Goal: Obtain resource: Download file/media

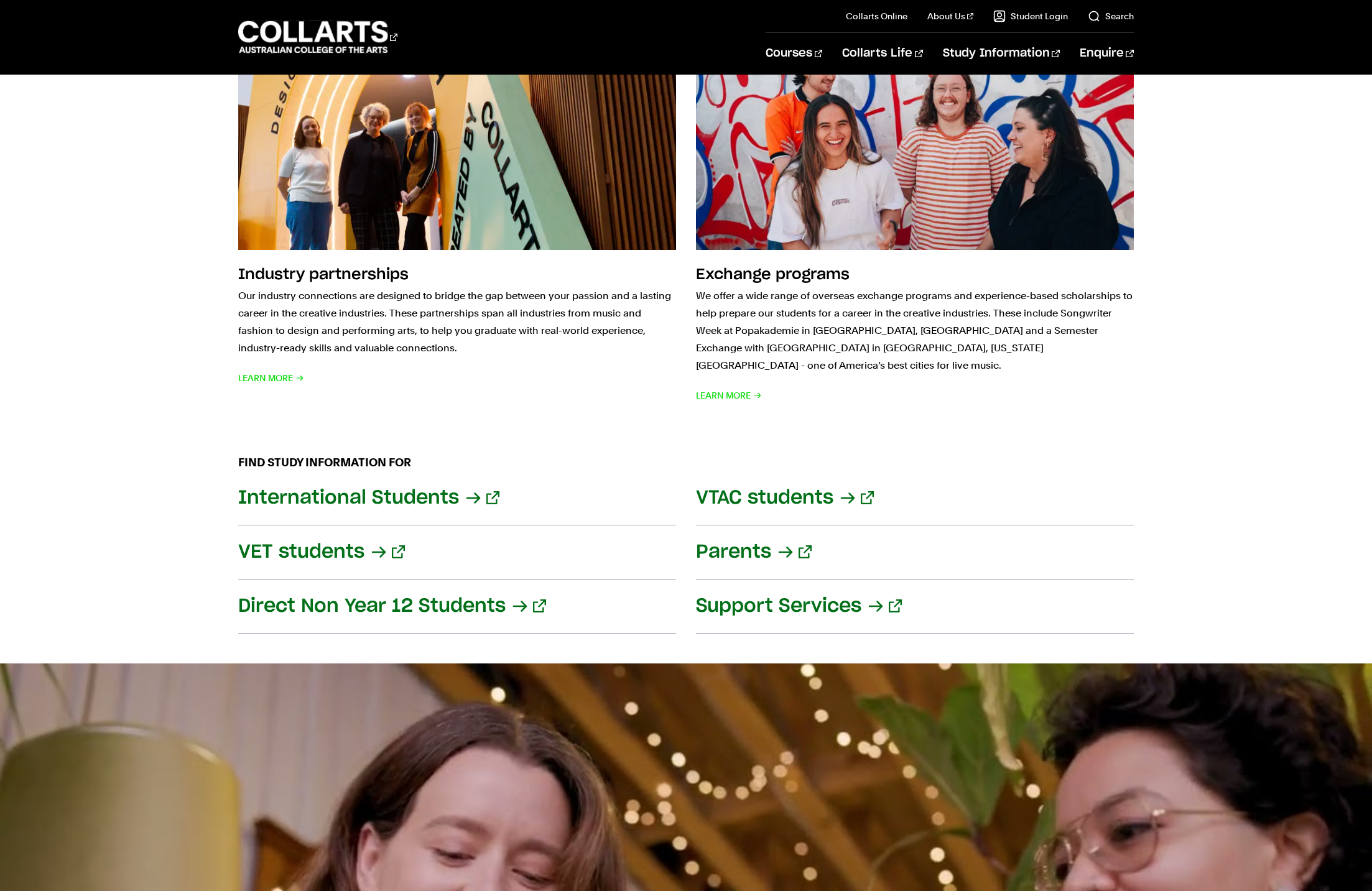
scroll to position [1313, 0]
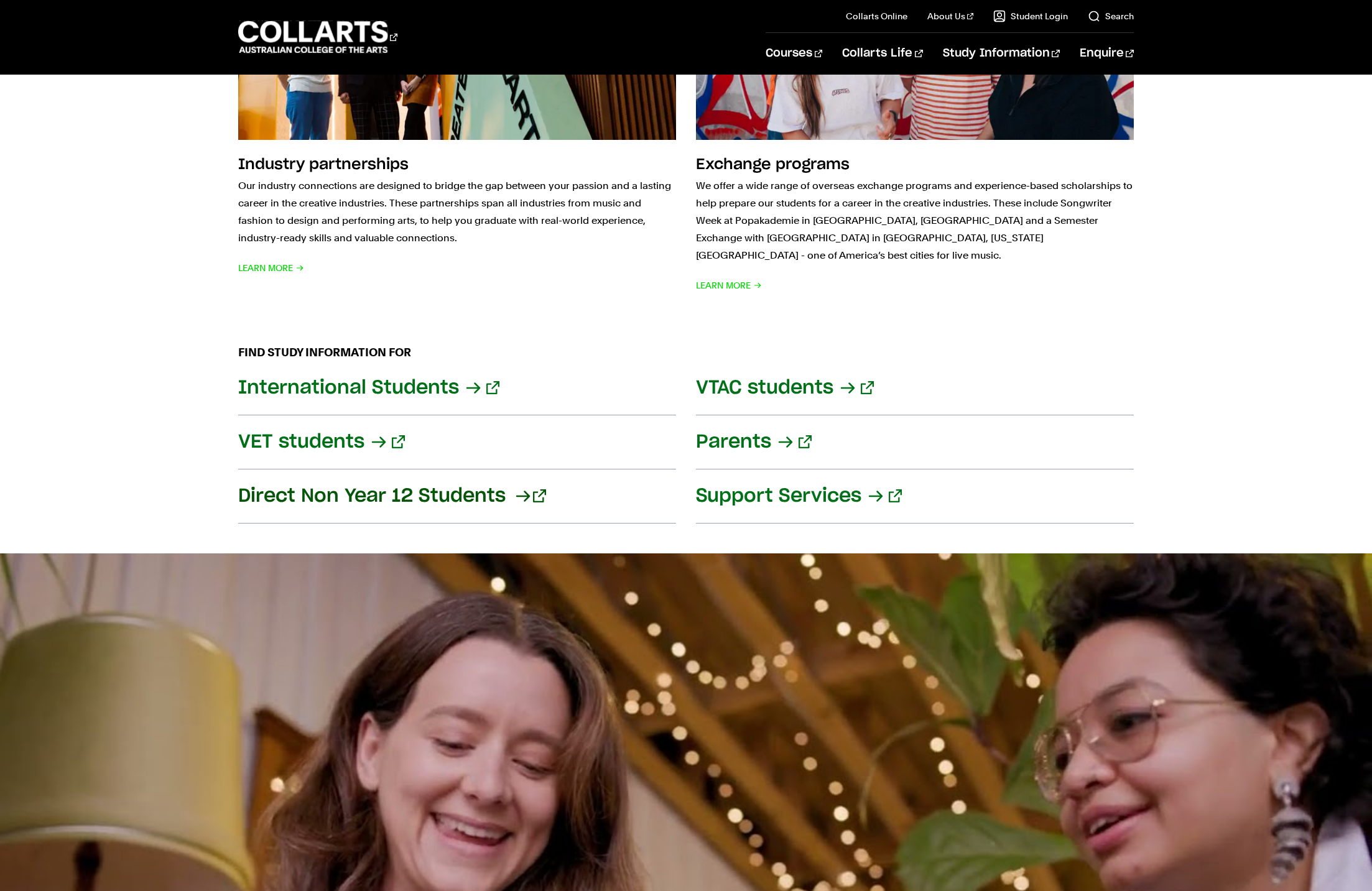
click at [379, 478] on link "Direct Non Year 12 Students" at bounding box center [457, 497] width 438 height 54
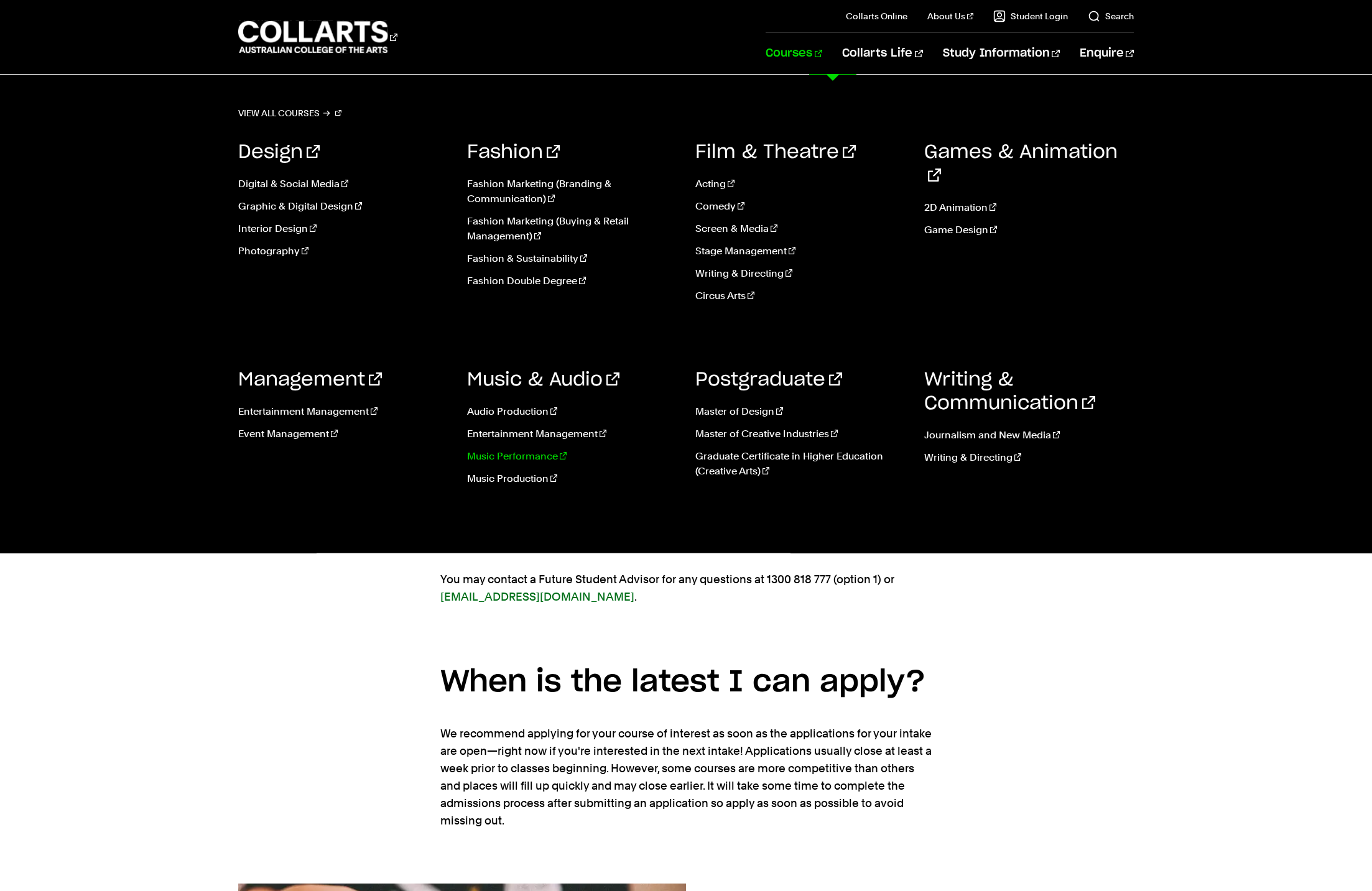
click at [504, 454] on link "Music Performance" at bounding box center [572, 456] width 210 height 15
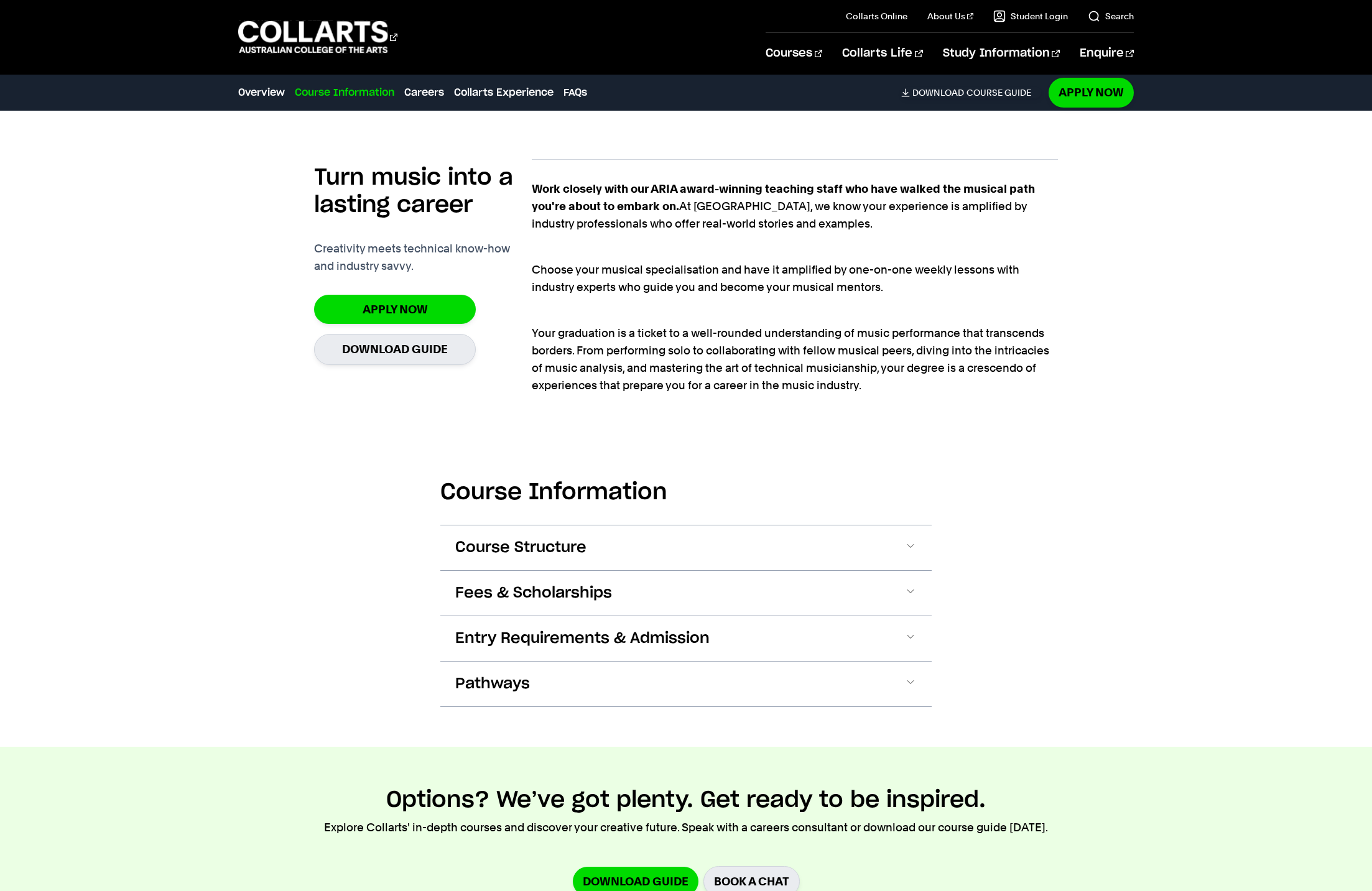
scroll to position [1095, 0]
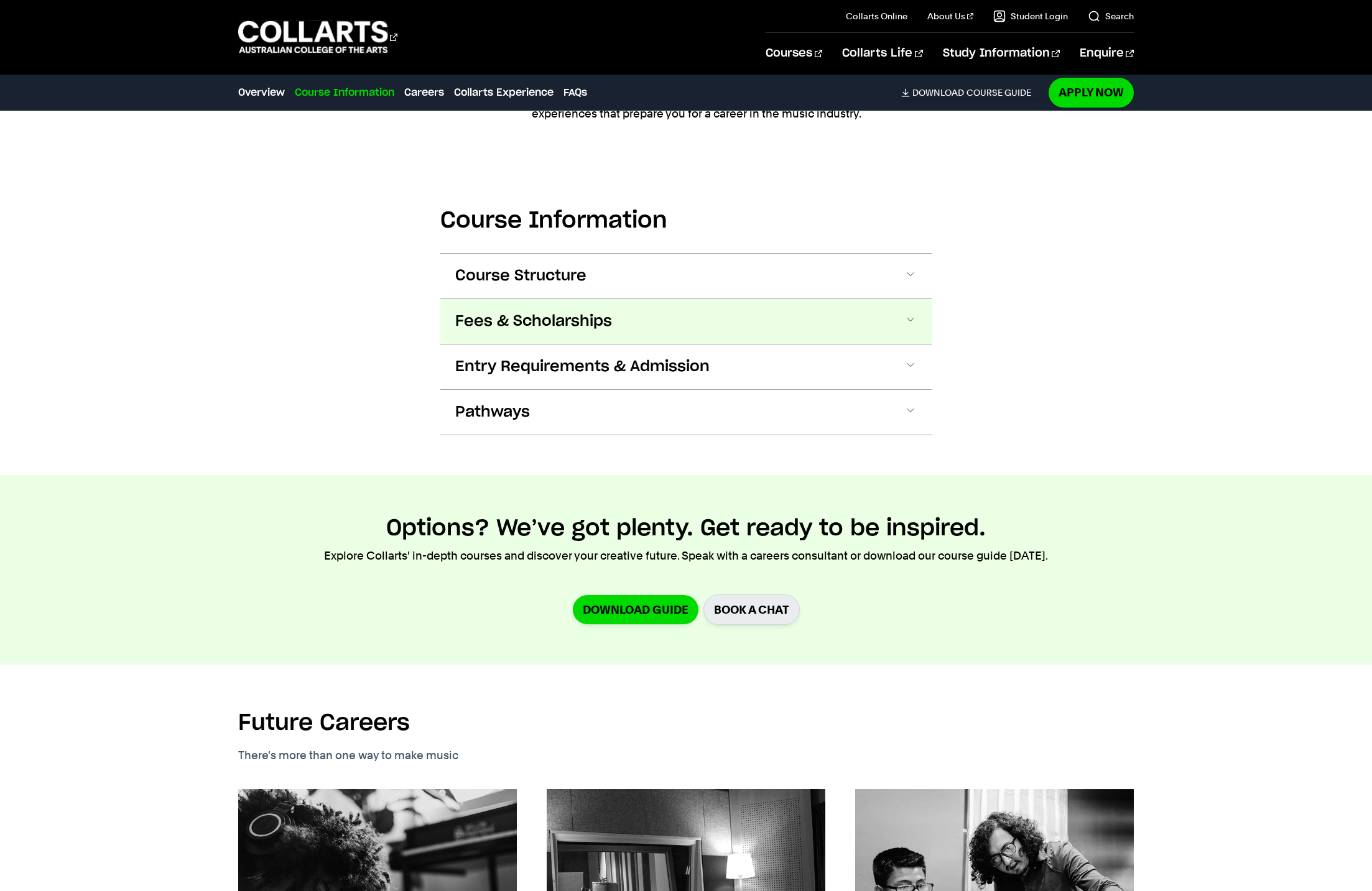
click at [913, 318] on span at bounding box center [911, 321] width 12 height 16
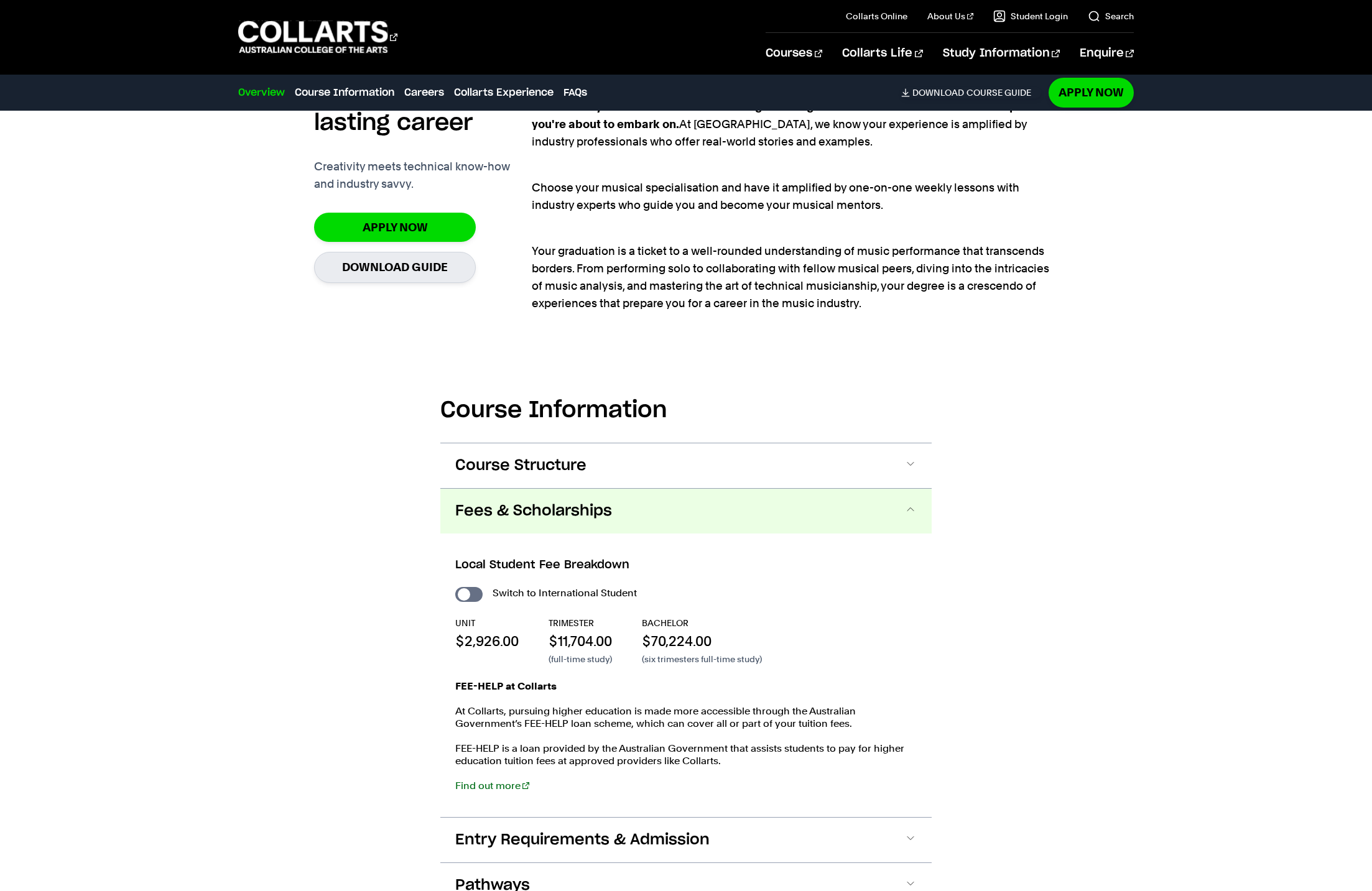
scroll to position [0, 0]
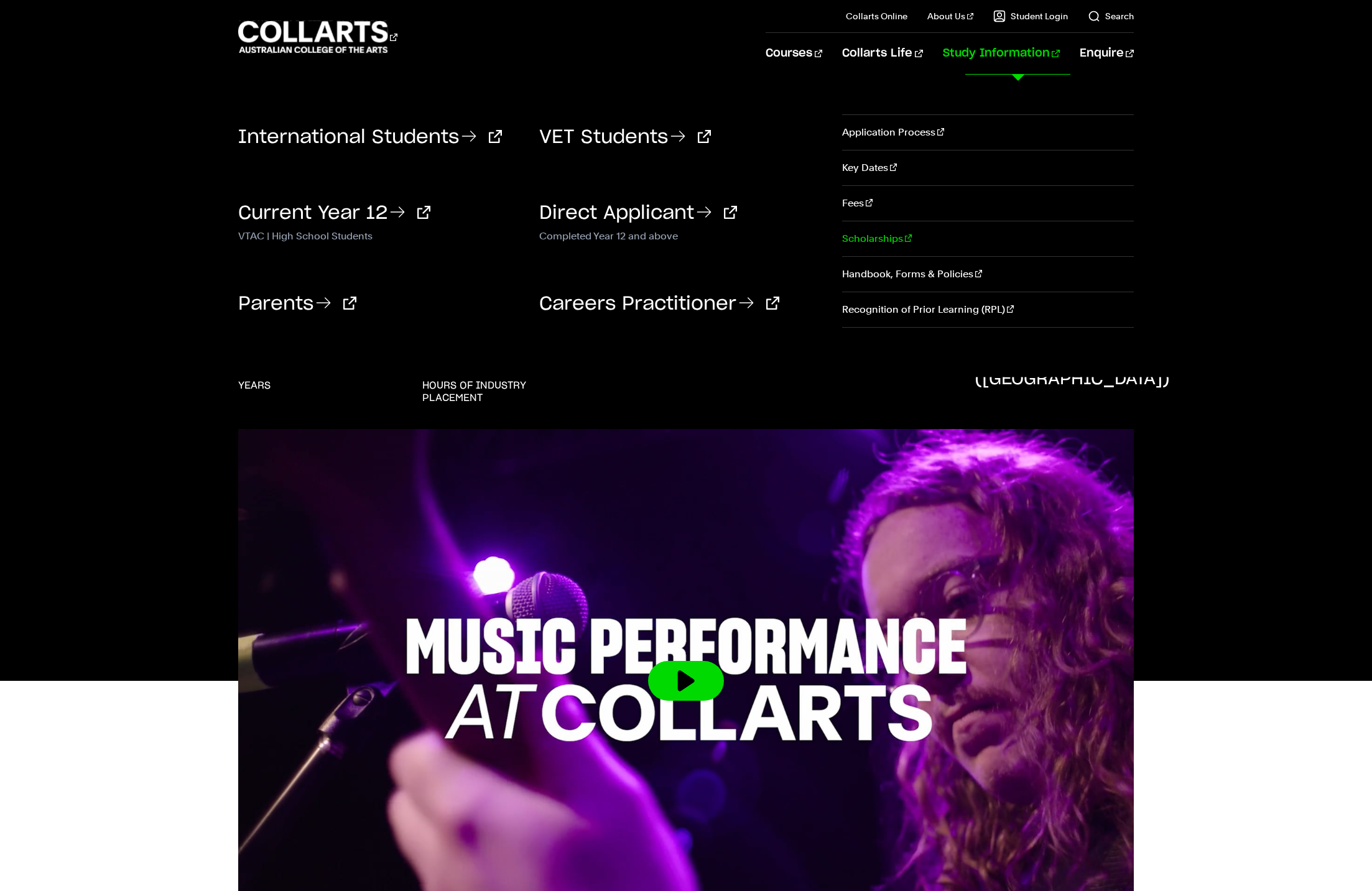
click at [860, 251] on link "Scholarships" at bounding box center [988, 239] width 291 height 35
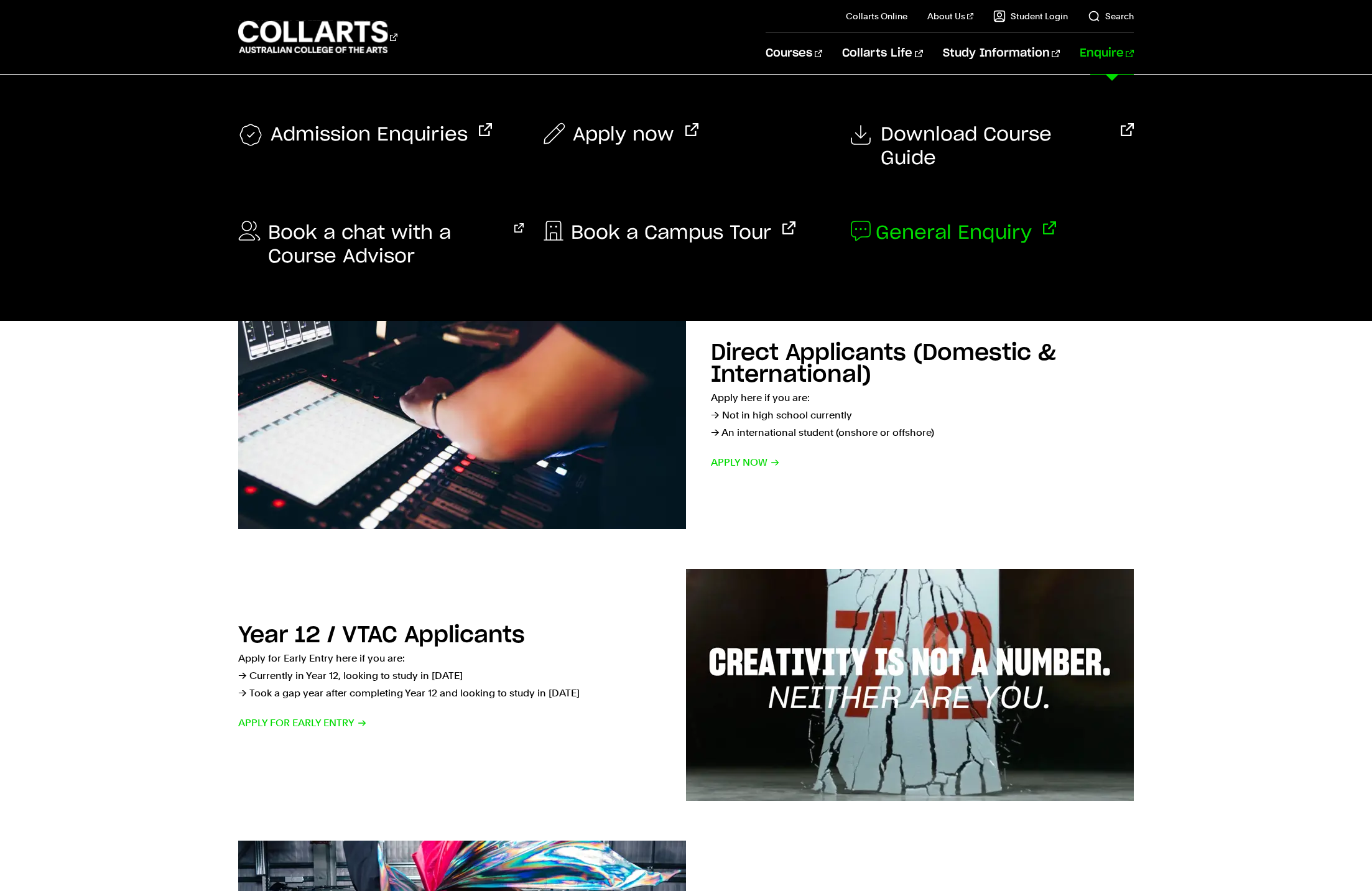
click at [916, 222] on span "General Enquiry" at bounding box center [953, 233] width 156 height 23
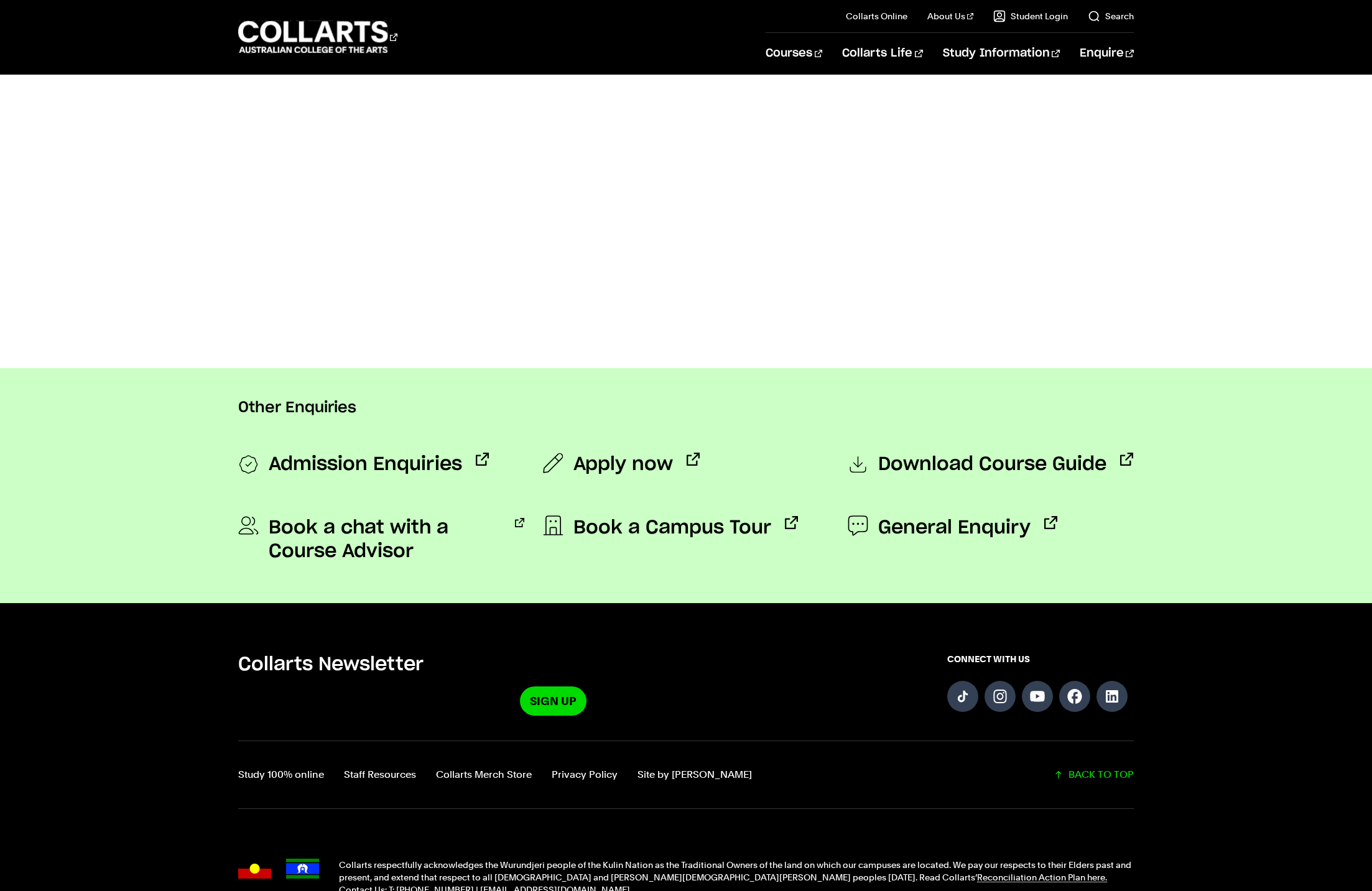
scroll to position [790, 0]
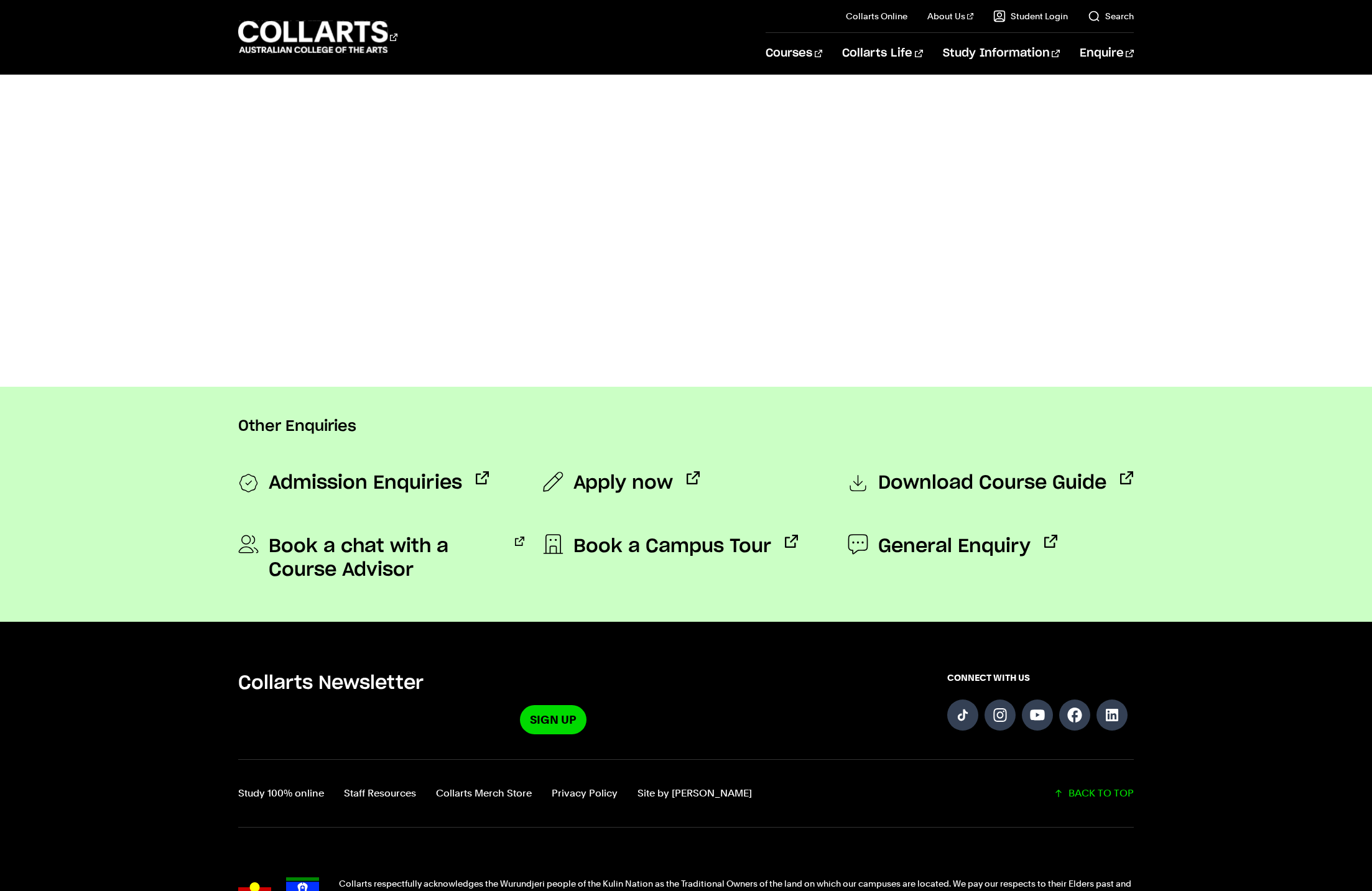
drag, startPoint x: 943, startPoint y: 788, endPoint x: 1206, endPoint y: 294, distance: 559.6
click at [1206, 294] on body "Courses Collarts Online Study 100% online About Us History & Values Strategic P…" at bounding box center [686, 118] width 1372 height 1816
click at [939, 483] on span "Download Course Guide" at bounding box center [992, 483] width 228 height 25
